Goal: Navigation & Orientation: Go to known website

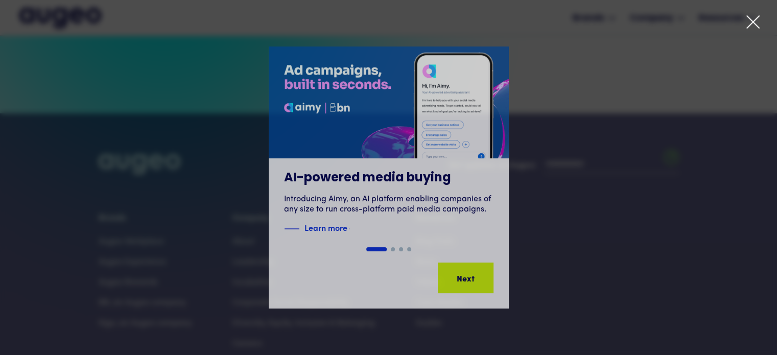
scroll to position [2287, 0]
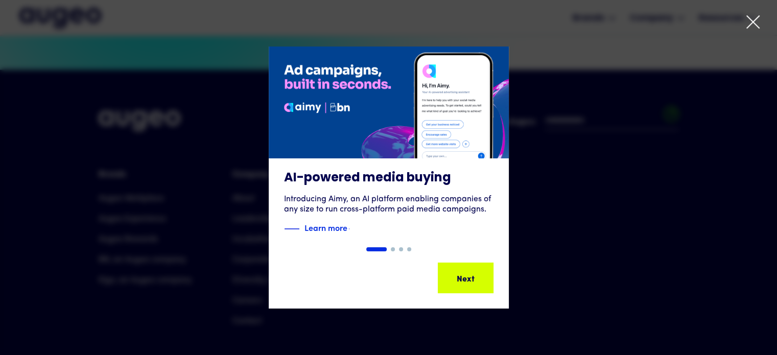
click at [746, 25] on icon at bounding box center [753, 21] width 15 height 15
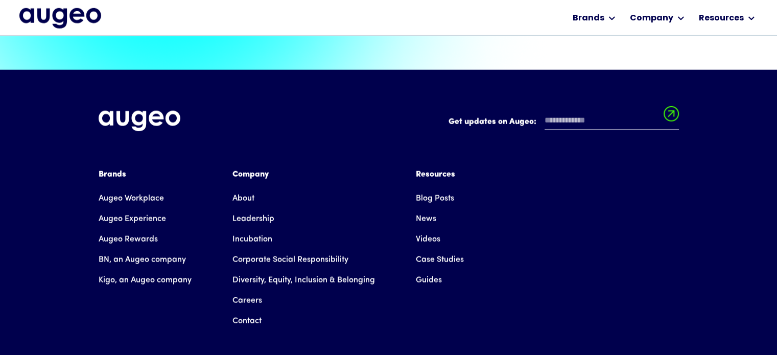
scroll to position [2335, 0]
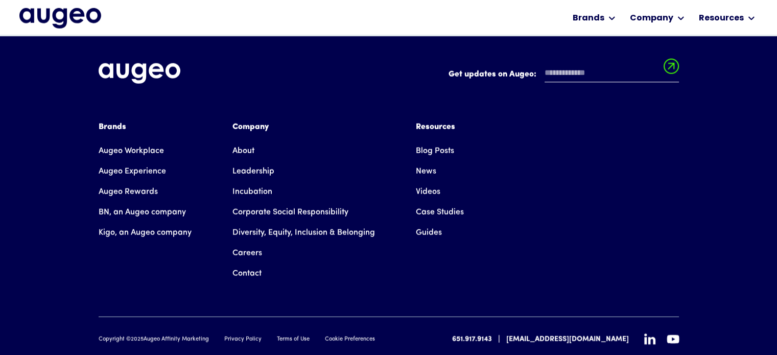
click at [647, 334] on icon at bounding box center [649, 339] width 11 height 11
